Goal: Information Seeking & Learning: Learn about a topic

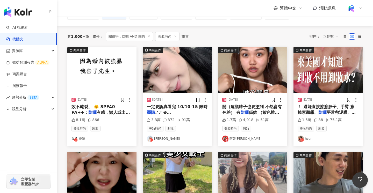
scroll to position [50, 0]
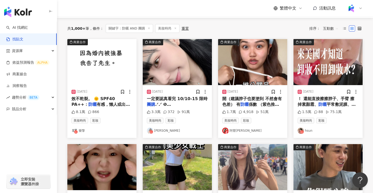
click at [157, 130] on link "[PERSON_NAME]" at bounding box center [177, 131] width 61 height 6
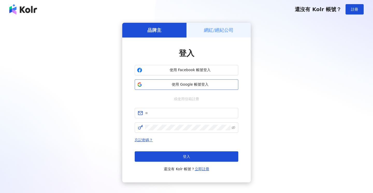
click at [168, 84] on span "使用 Google 帳號登入" at bounding box center [190, 84] width 92 height 5
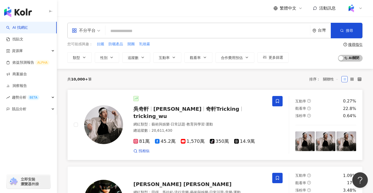
click at [145, 109] on span "吳奇軒" at bounding box center [141, 109] width 16 height 6
